Goal: Transaction & Acquisition: Purchase product/service

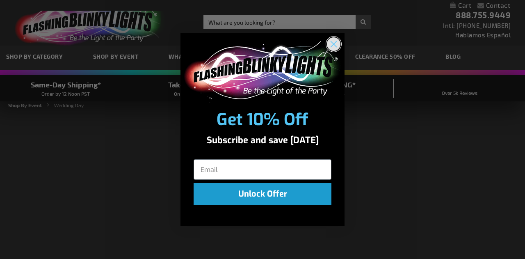
click at [336, 47] on circle "Close dialog" at bounding box center [334, 44] width 14 height 14
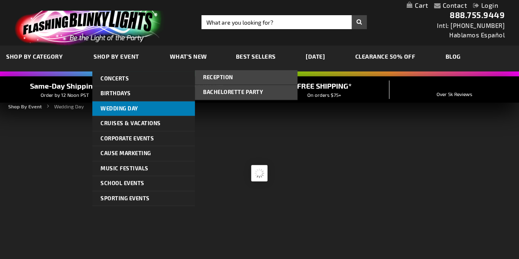
click at [130, 109] on span "Wedding Day" at bounding box center [119, 108] width 38 height 7
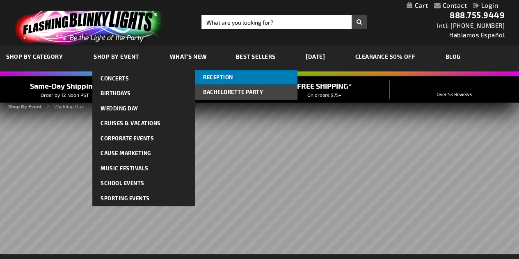
click at [221, 78] on span "Reception" at bounding box center [218, 77] width 30 height 7
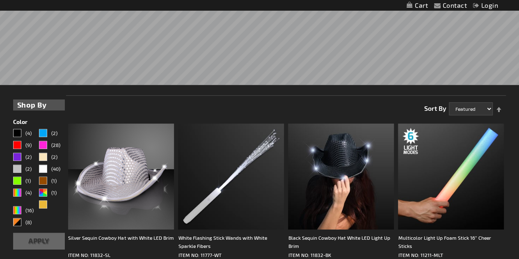
scroll to position [203, 0]
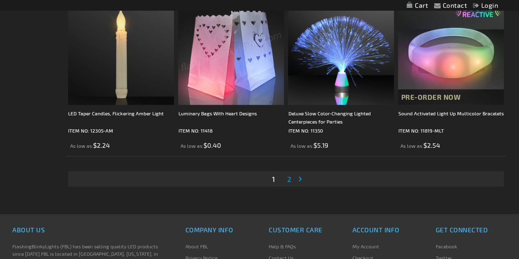
scroll to position [2296, 0]
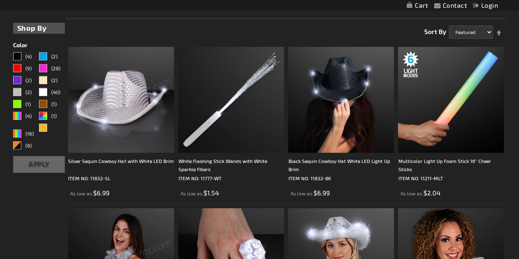
scroll to position [329, 0]
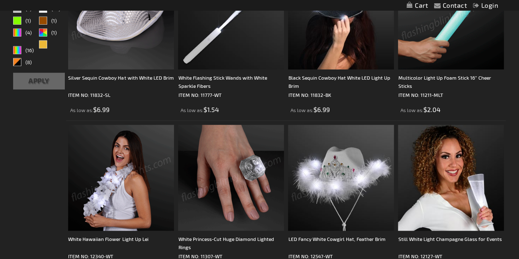
click at [448, 65] on img at bounding box center [451, 17] width 106 height 106
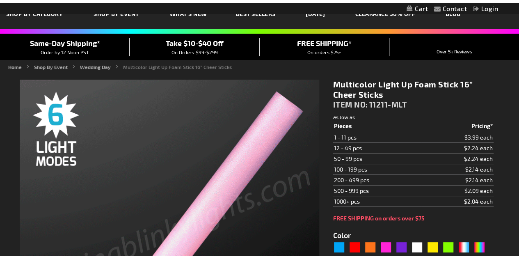
scroll to position [82, 0]
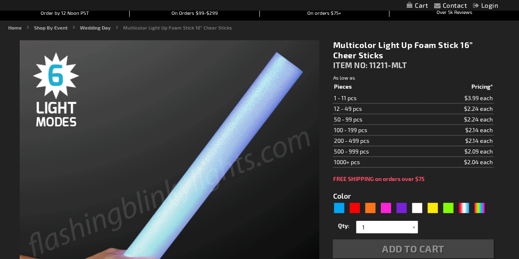
type input "5659"
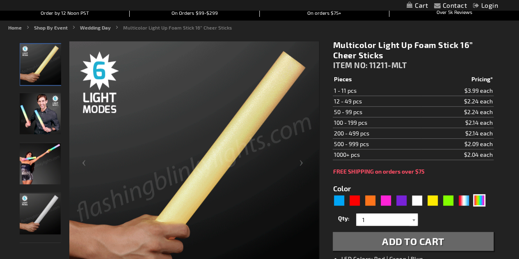
click at [412, 220] on div at bounding box center [413, 219] width 8 height 12
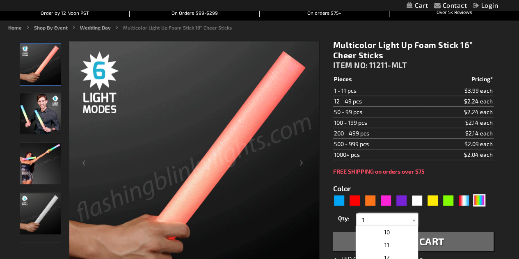
scroll to position [164, 0]
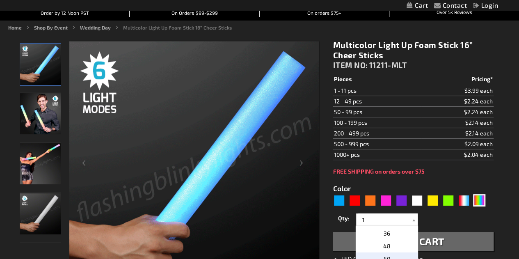
click at [388, 252] on p "60" at bounding box center [386, 258] width 61 height 13
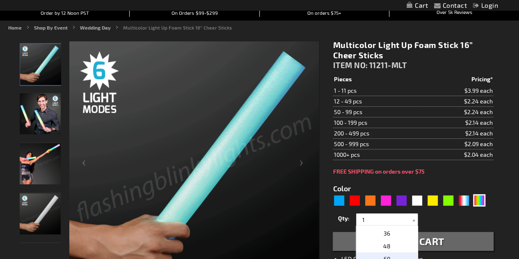
type input "60"
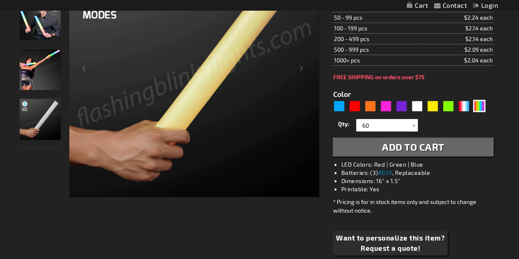
scroll to position [123, 0]
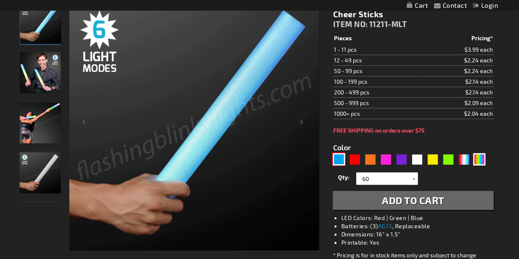
click at [339, 160] on div "Blue" at bounding box center [339, 159] width 12 height 12
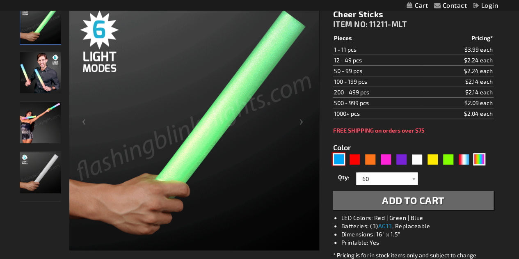
type input "5629"
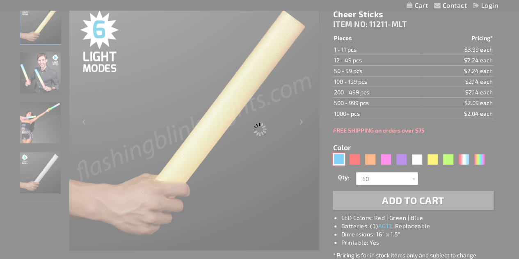
type input "11211-BL"
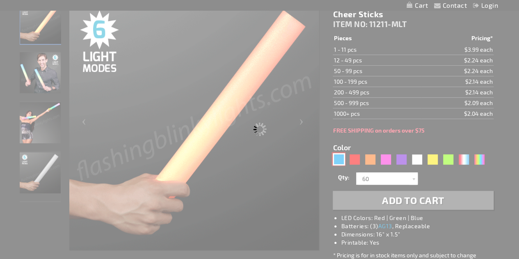
type input "Customize - Blue Light Up Foam Sticks 16&rdquo; Cheer Sticks - ITEM NO: 11211-BL"
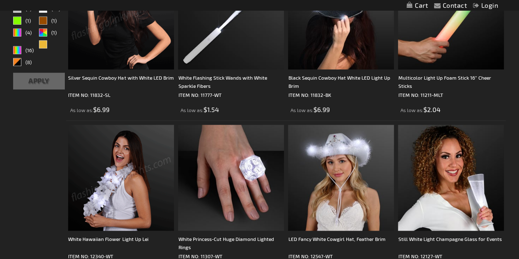
scroll to position [329, 0]
